Goal: Find contact information: Find contact information

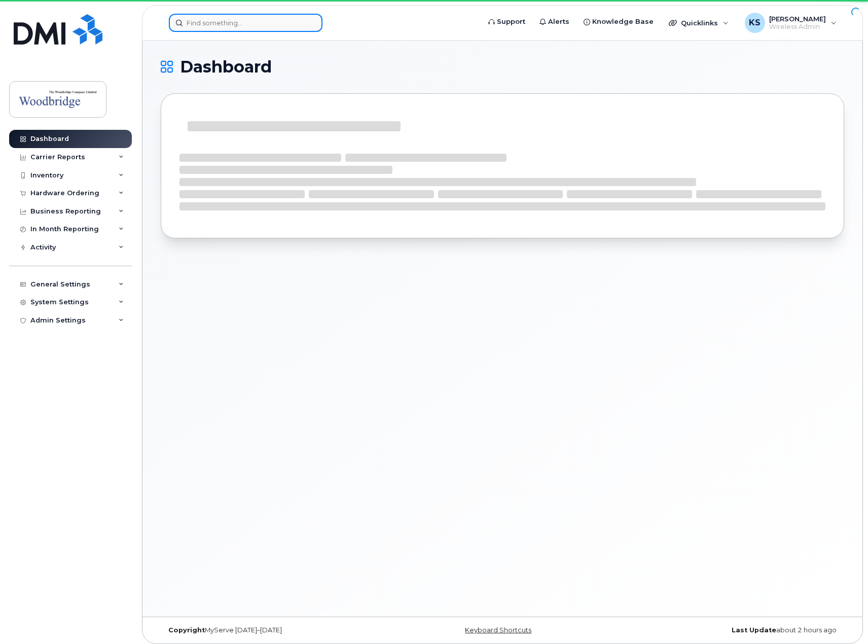
click at [278, 23] on input at bounding box center [246, 23] width 154 height 18
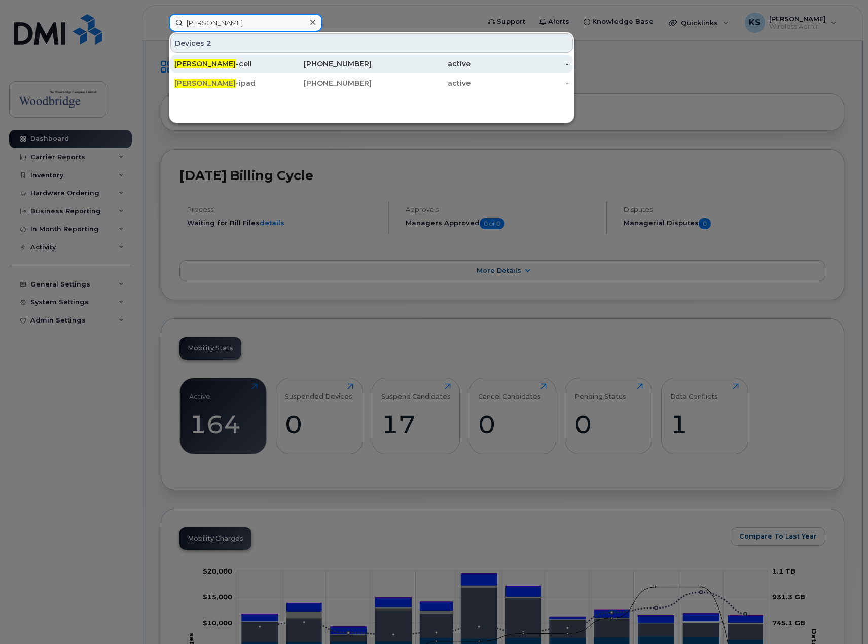
type input "jay forbes"
click at [272, 66] on div "Jay Forbes -cell" at bounding box center [223, 64] width 99 height 10
